Goal: Task Accomplishment & Management: Use online tool/utility

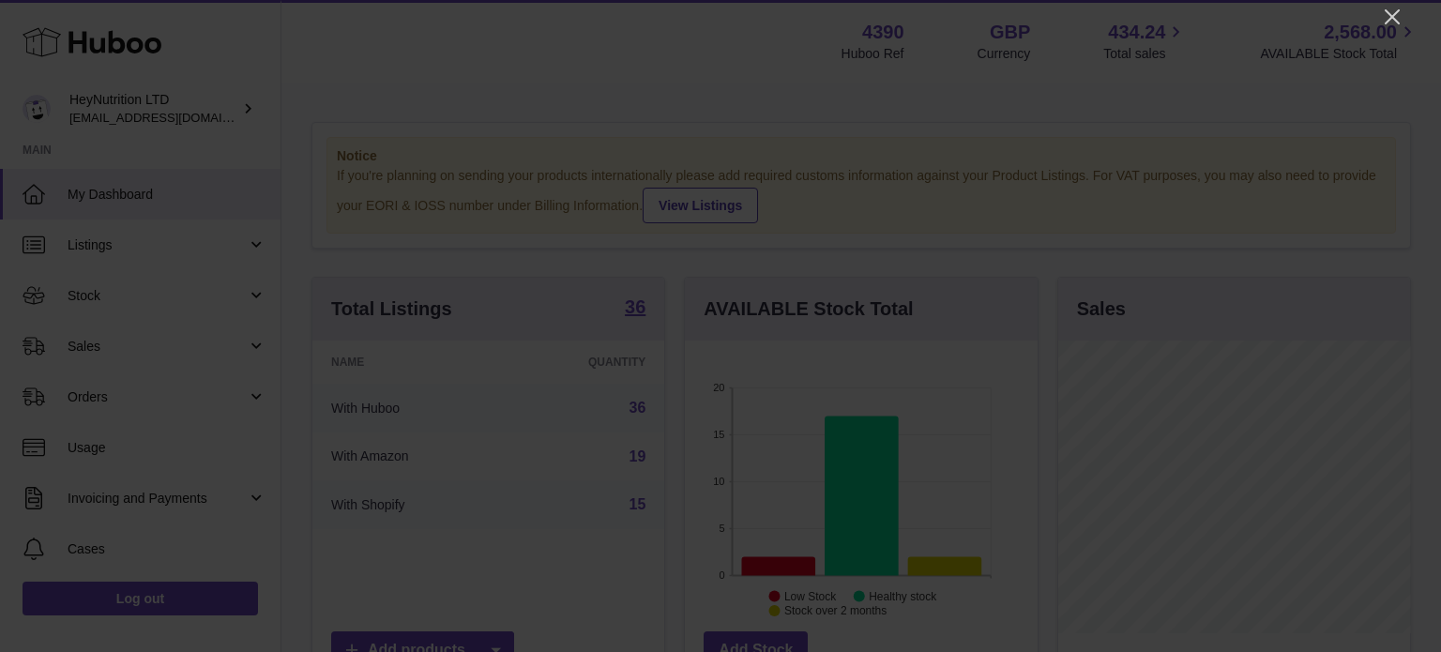
scroll to position [293, 352]
click at [1374, 9] on div at bounding box center [720, 326] width 1441 height 652
click at [1400, 14] on icon "Close" at bounding box center [1392, 17] width 23 height 23
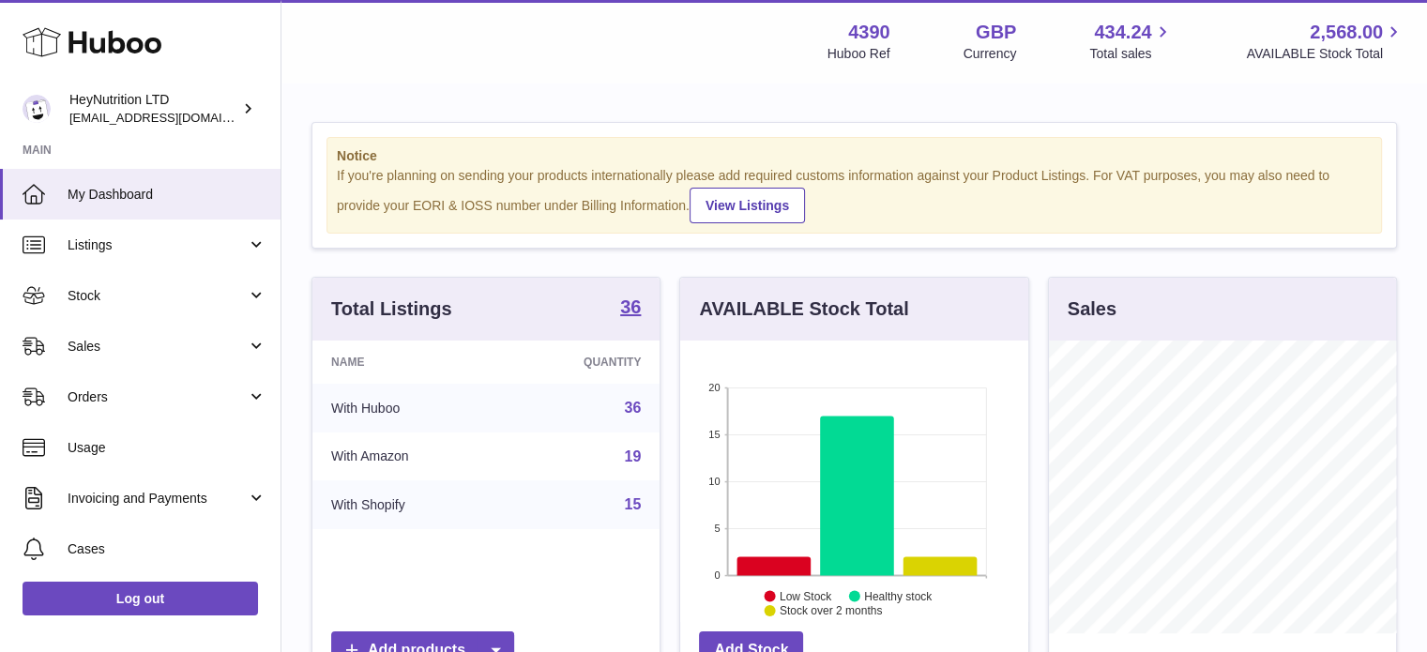
scroll to position [938052, 937997]
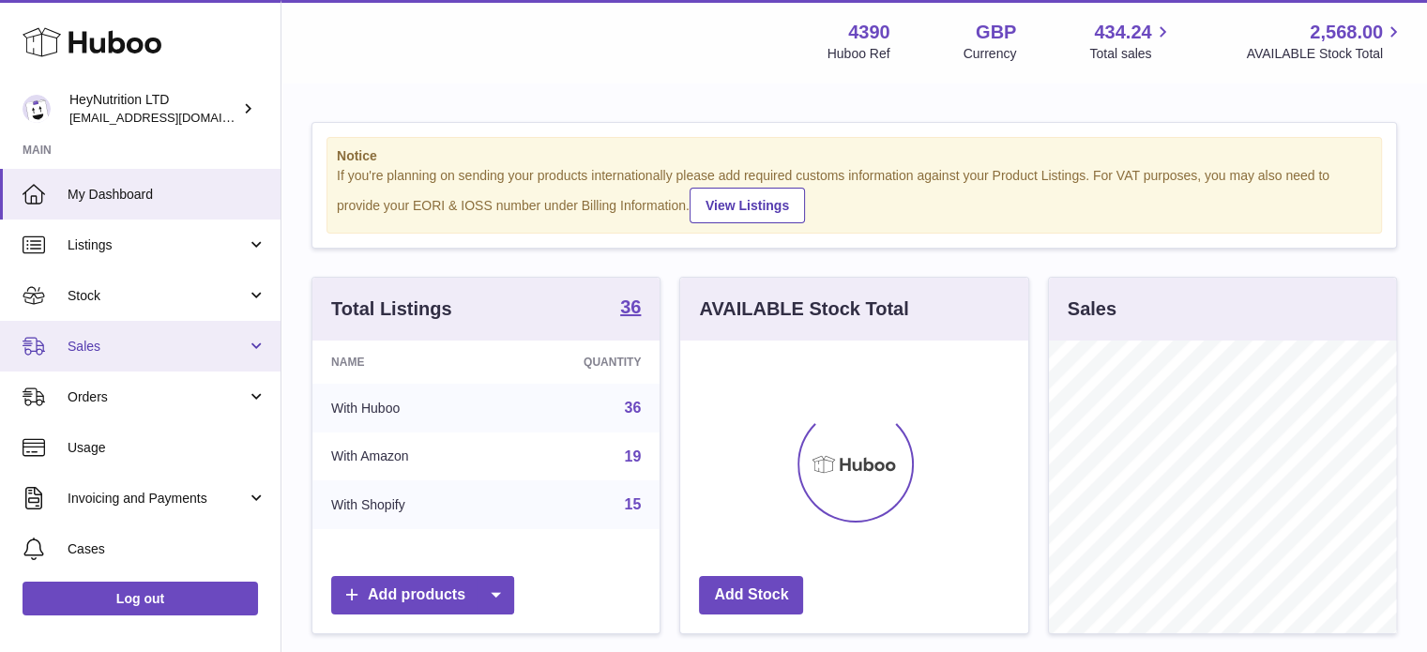
scroll to position [293, 348]
drag, startPoint x: 152, startPoint y: 336, endPoint x: 147, endPoint y: 348, distance: 13.1
click at [152, 338] on span "Sales" at bounding box center [157, 347] width 179 height 18
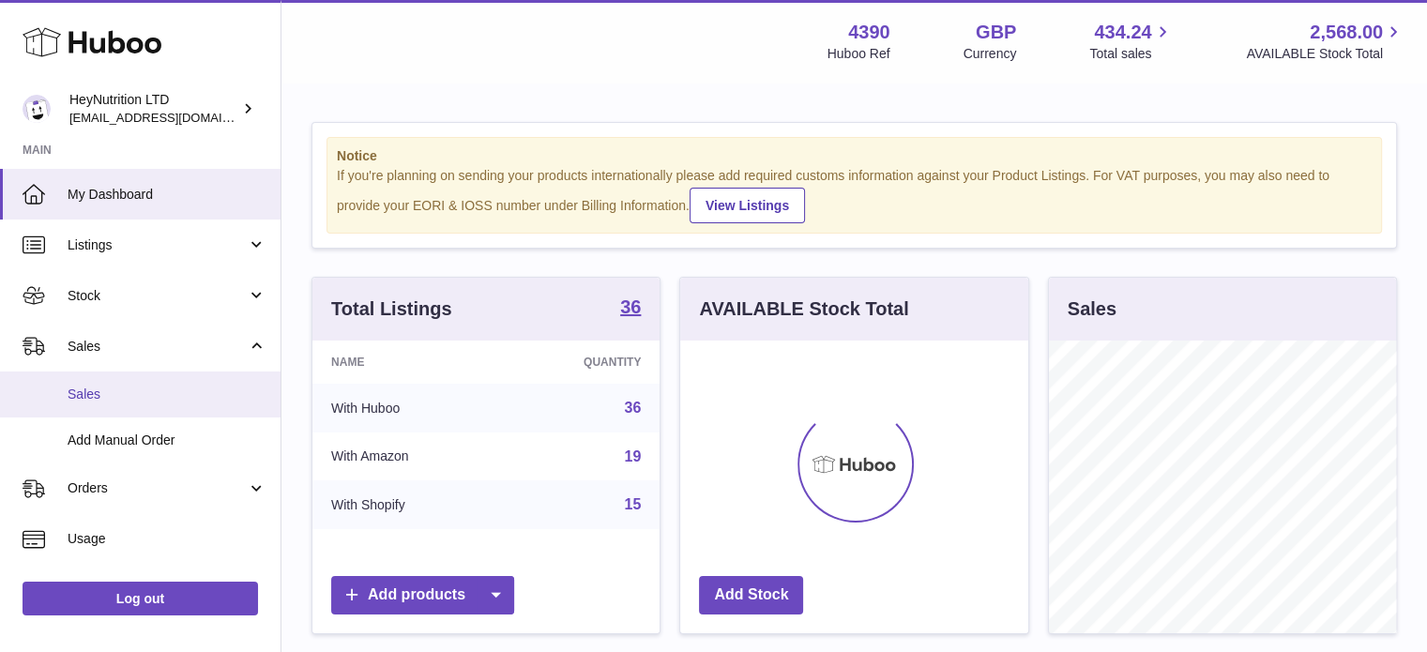
click at [133, 392] on span "Sales" at bounding box center [167, 395] width 199 height 18
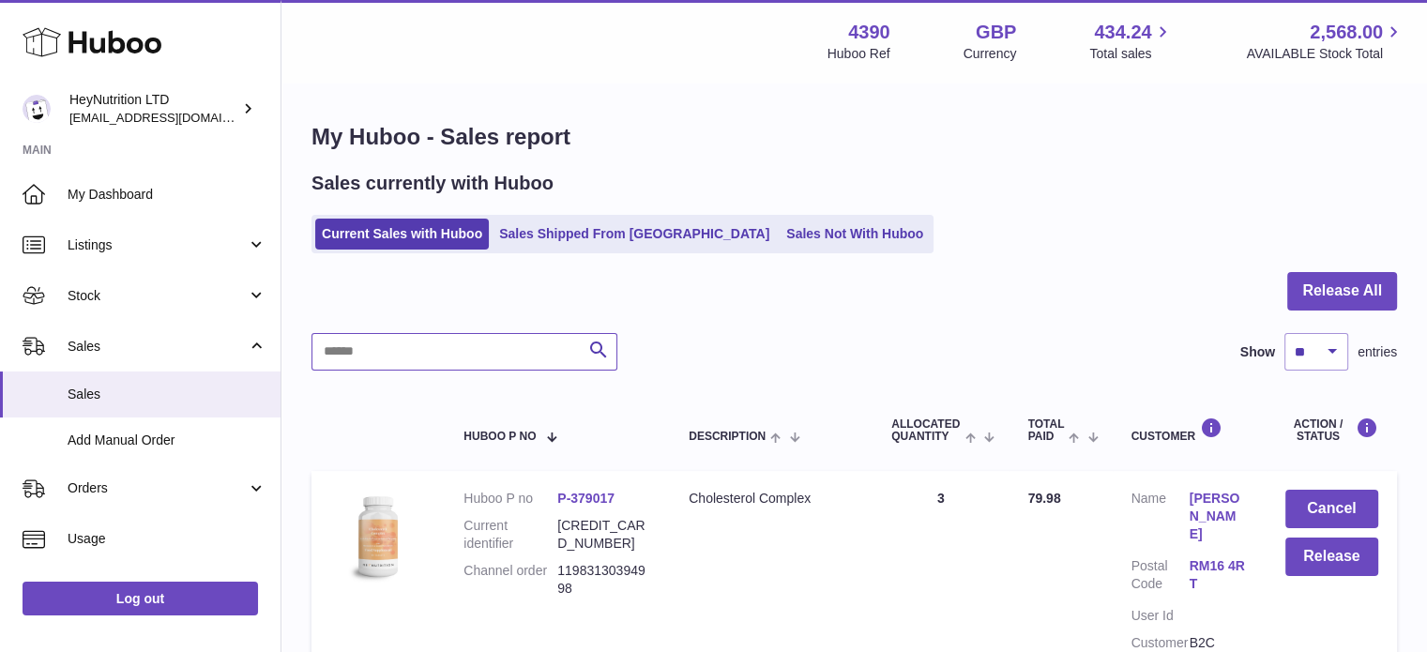
click at [449, 348] on input "text" at bounding box center [465, 352] width 306 height 38
paste input "**********"
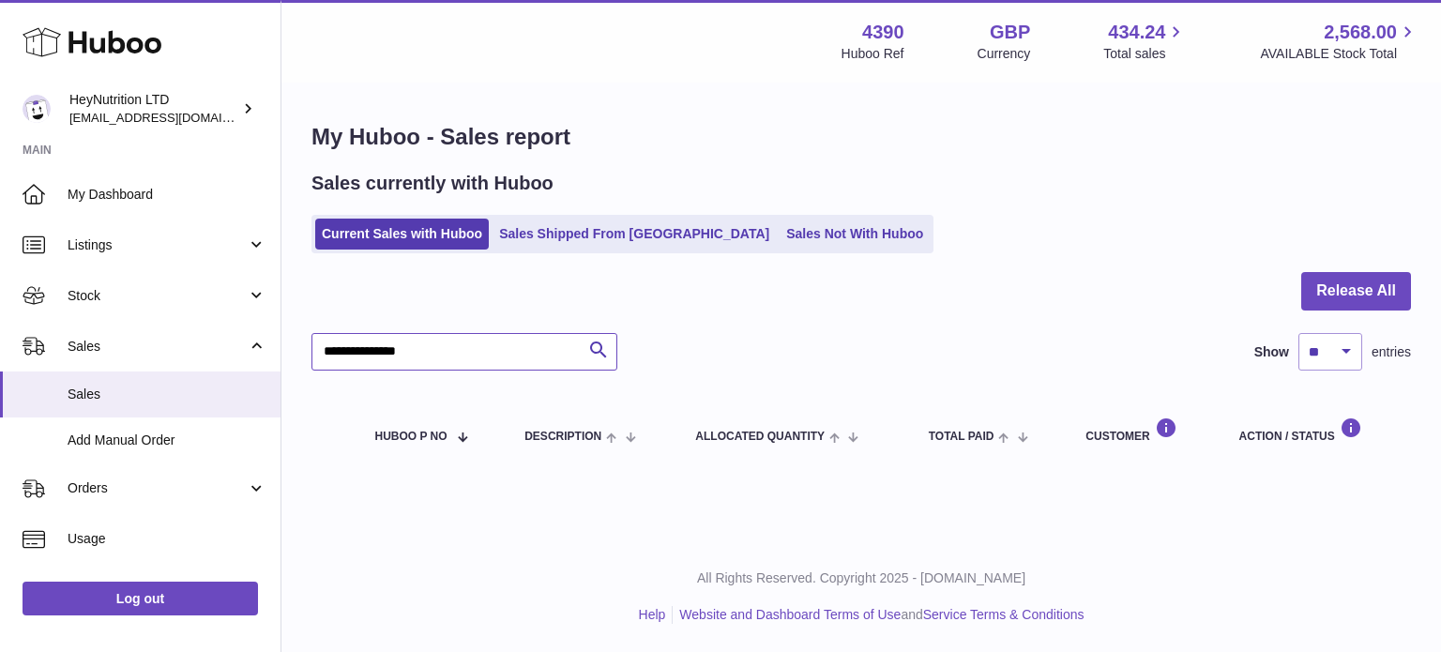
type input "**********"
